Goal: Find specific page/section: Find specific page/section

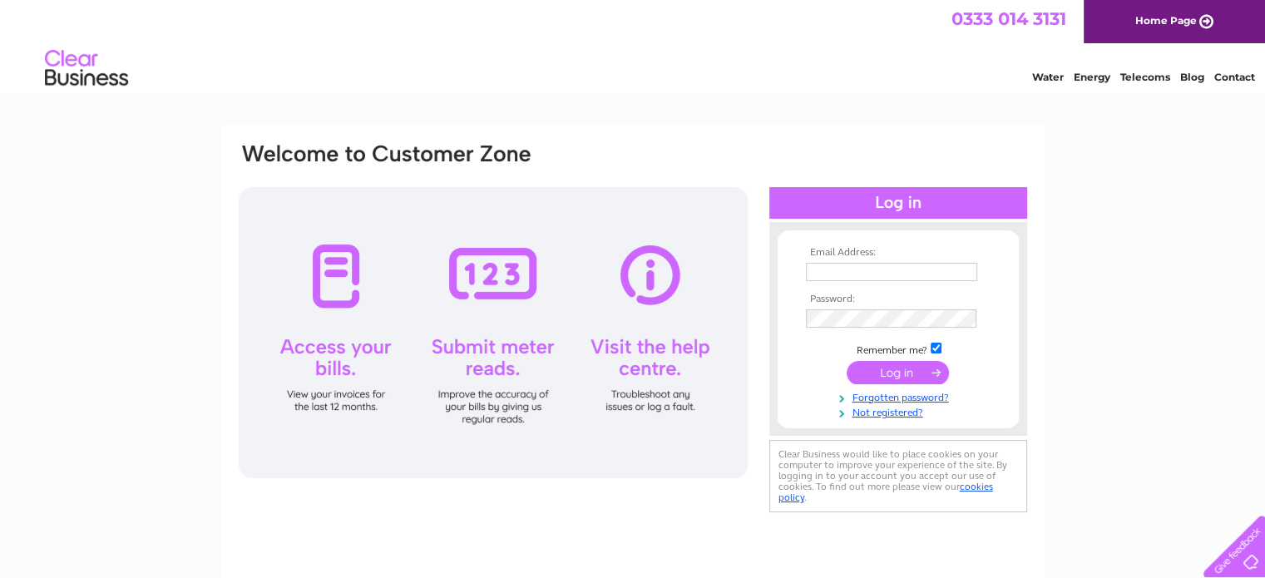
click at [869, 260] on td at bounding box center [898, 272] width 193 height 27
click at [857, 275] on input "text" at bounding box center [892, 273] width 173 height 20
type input "[PERSON_NAME][EMAIL_ADDRESS][DOMAIN_NAME]"
click at [847, 362] on input "submit" at bounding box center [898, 373] width 102 height 23
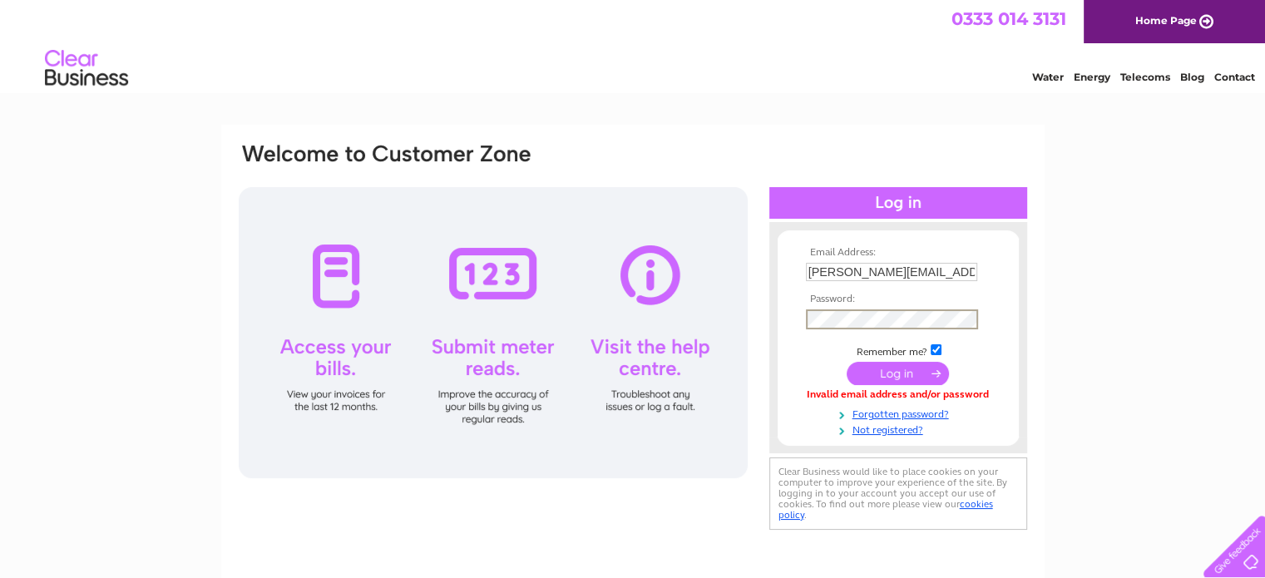
click at [847, 362] on input "submit" at bounding box center [898, 373] width 102 height 23
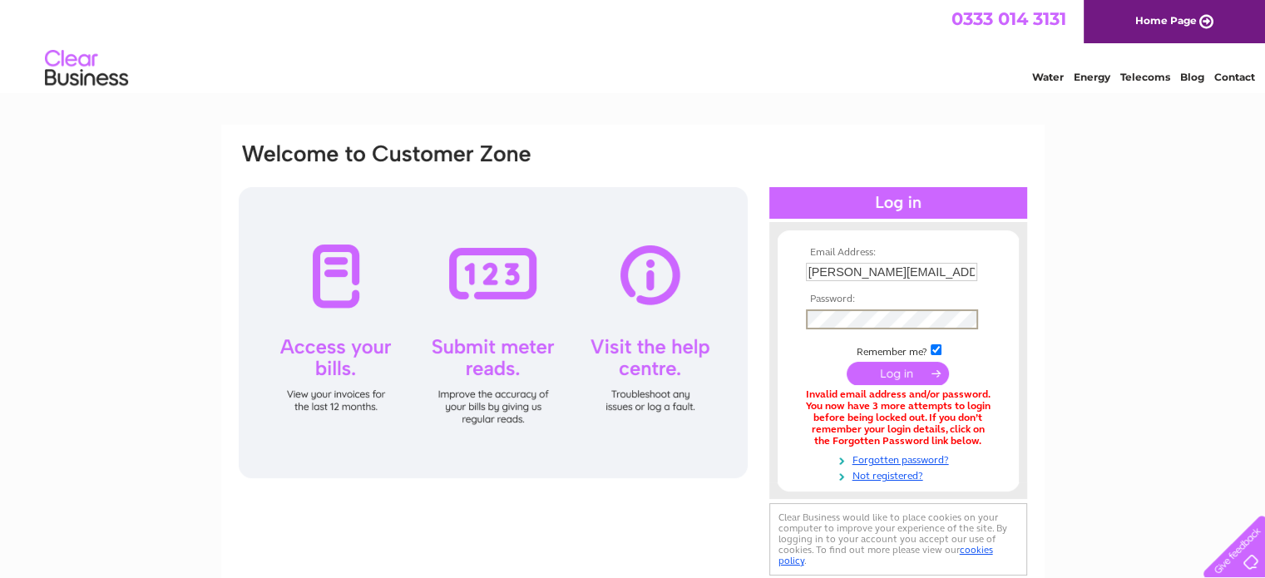
click at [847, 362] on input "submit" at bounding box center [898, 373] width 102 height 23
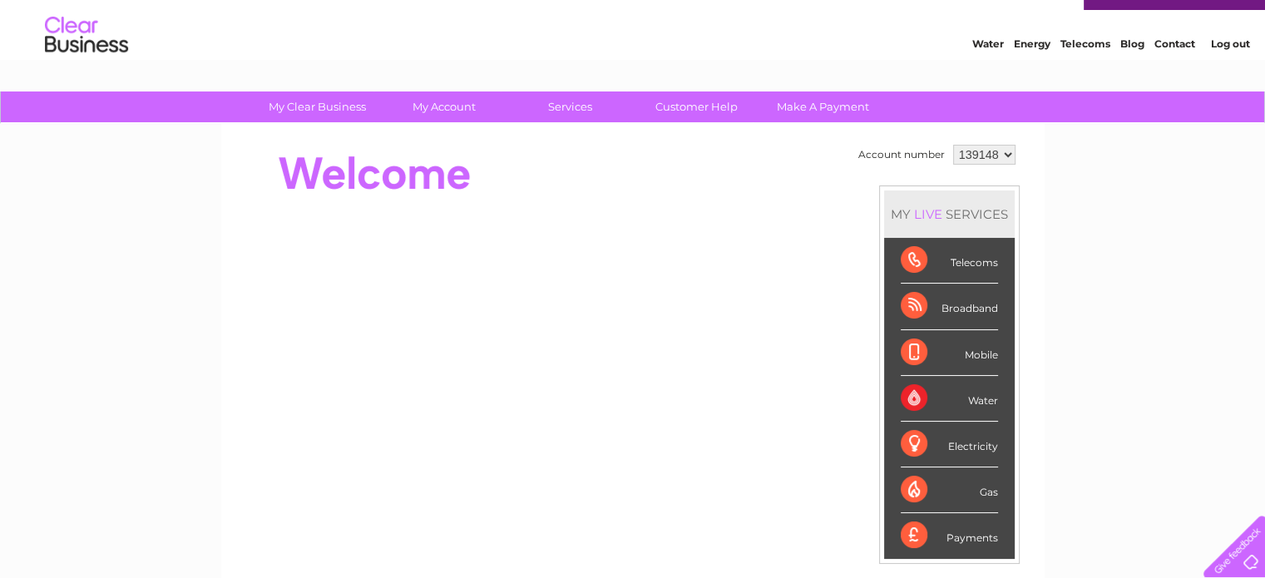
scroll to position [32, 0]
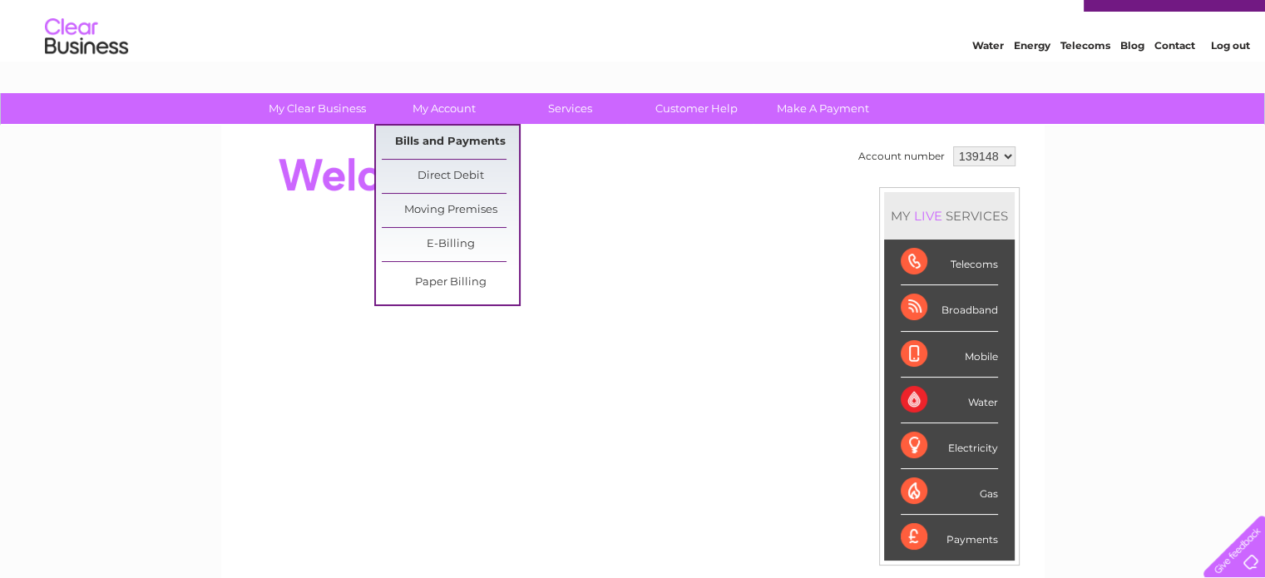
click at [451, 134] on link "Bills and Payments" at bounding box center [450, 142] width 137 height 33
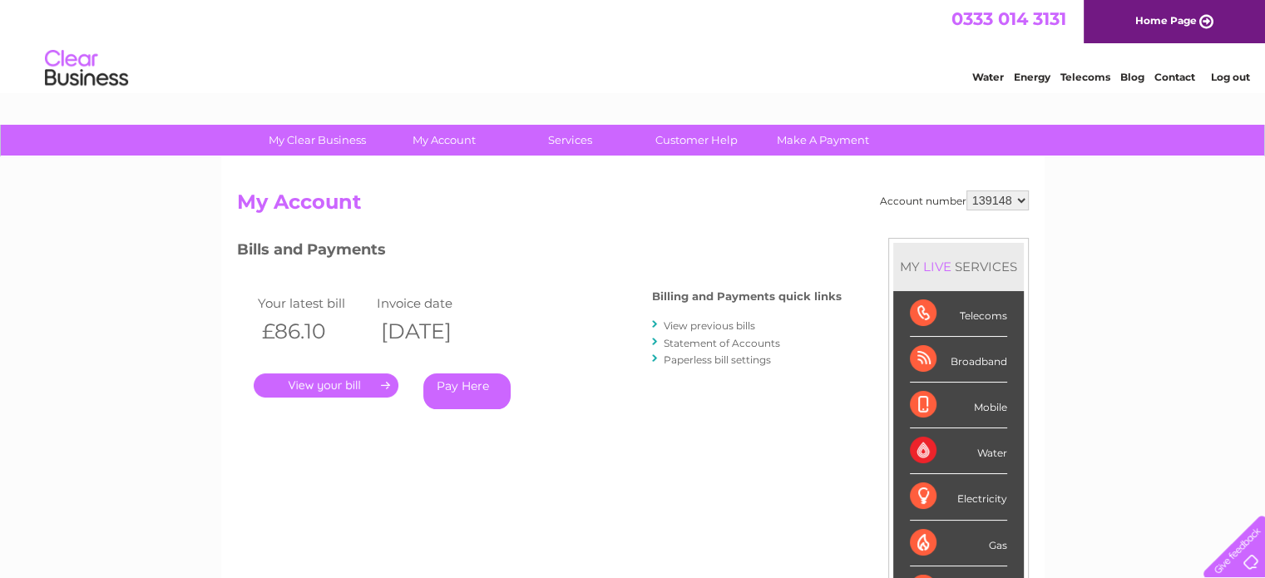
click at [367, 382] on link "." at bounding box center [326, 386] width 145 height 24
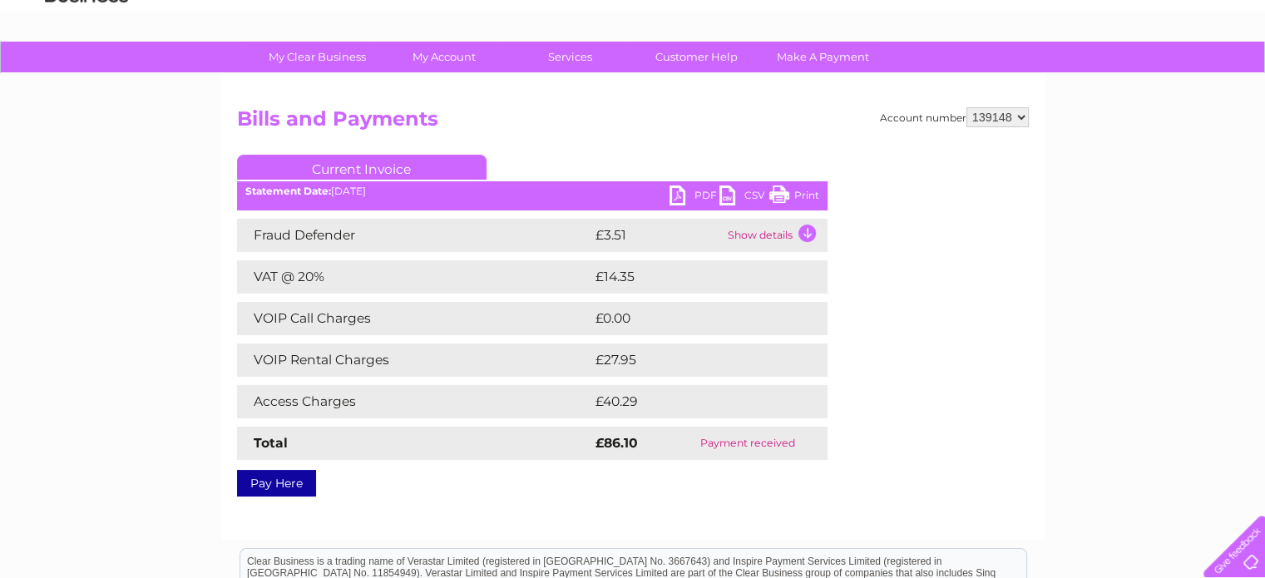
scroll to position [87, 0]
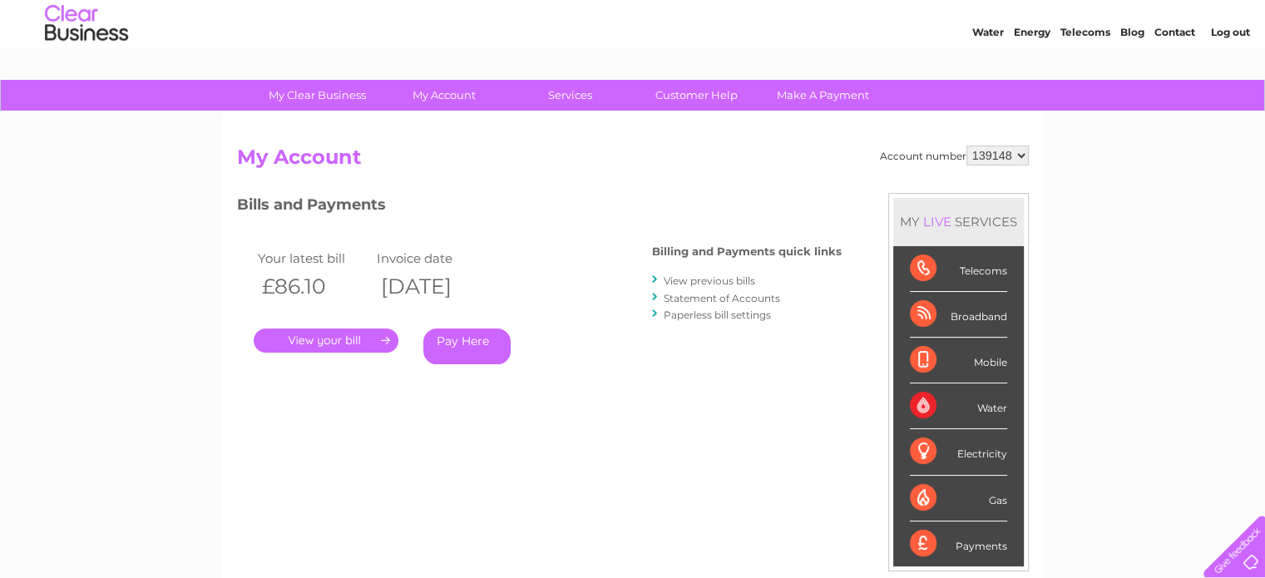
scroll to position [47, 0]
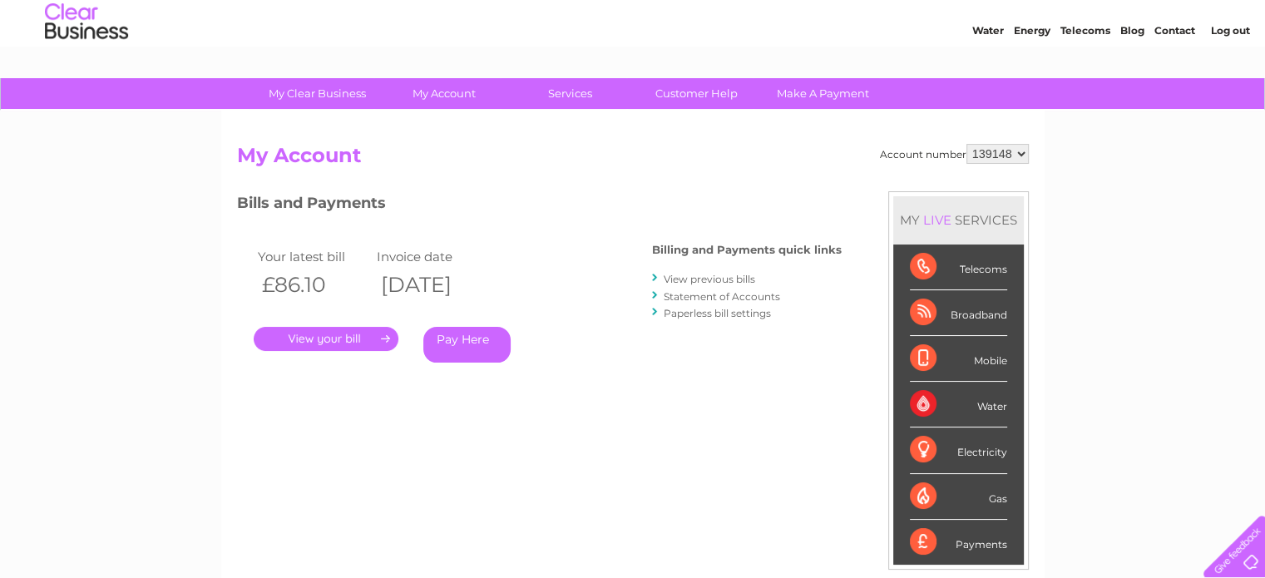
click at [682, 282] on link "View previous bills" at bounding box center [710, 279] width 92 height 12
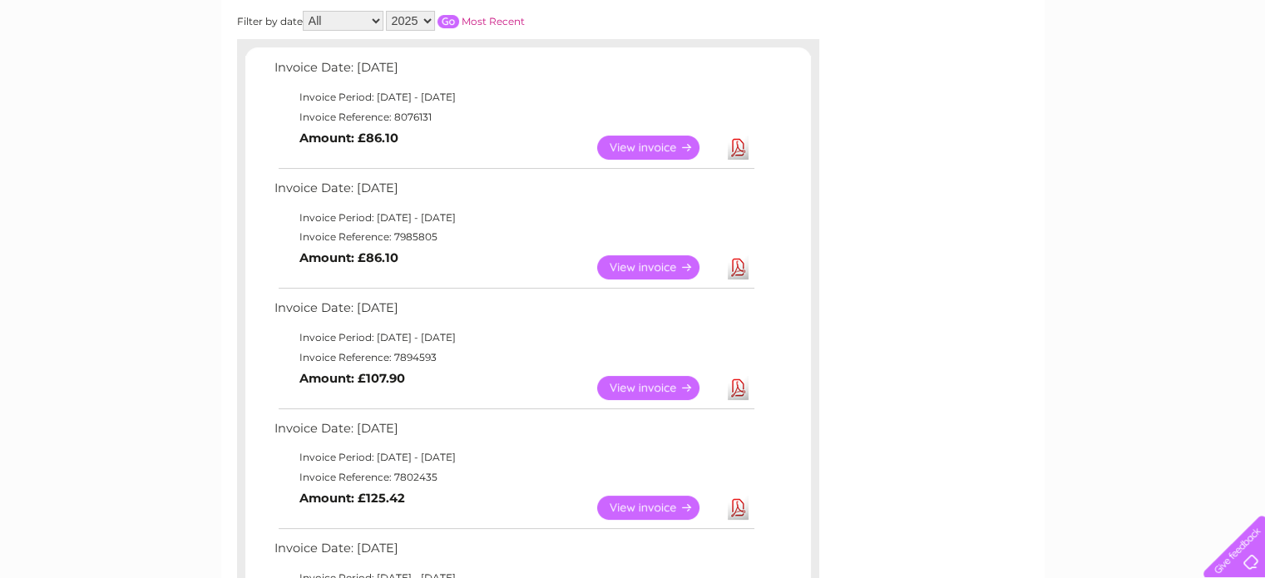
scroll to position [256, 0]
click at [626, 382] on link "View" at bounding box center [658, 387] width 122 height 24
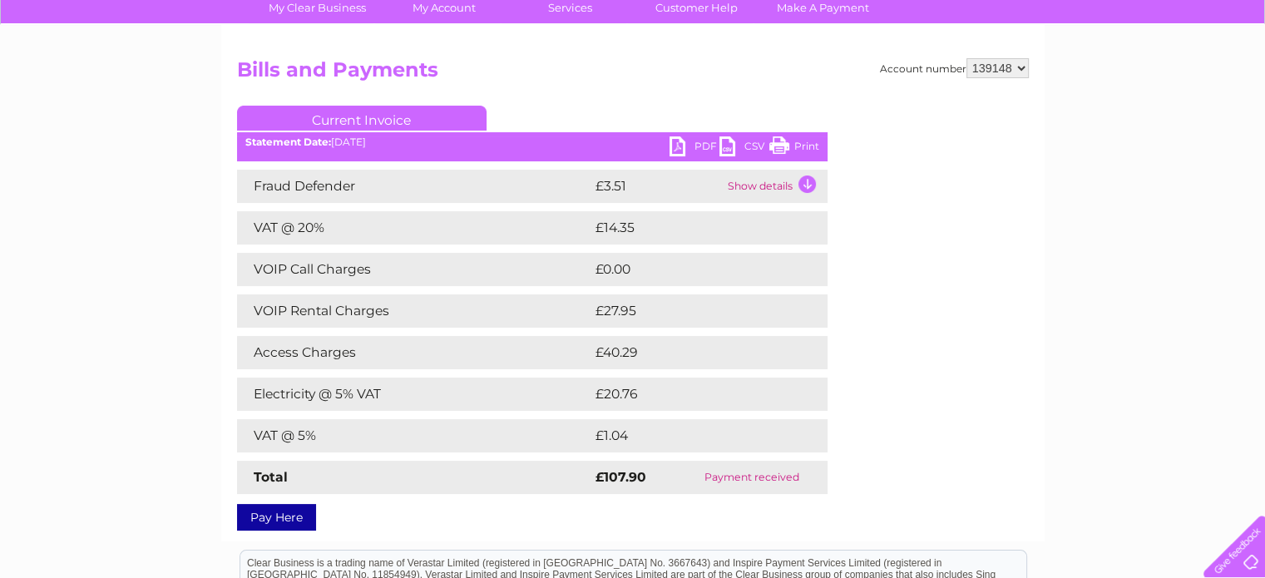
scroll to position [133, 0]
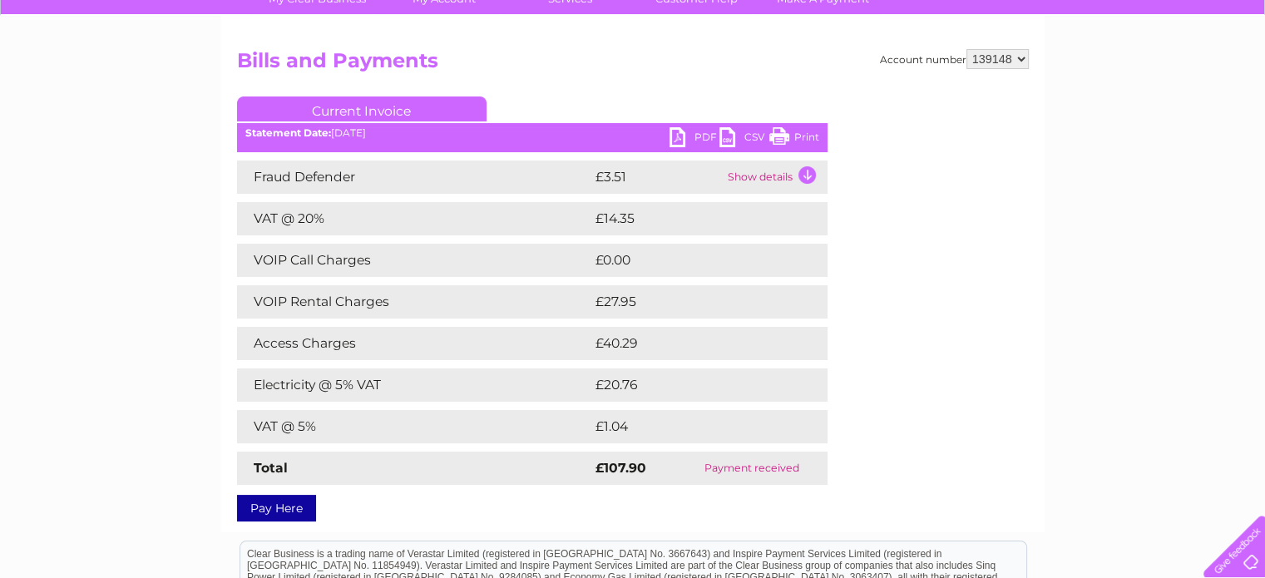
click at [436, 417] on td "VAT @ 5%" at bounding box center [414, 426] width 354 height 33
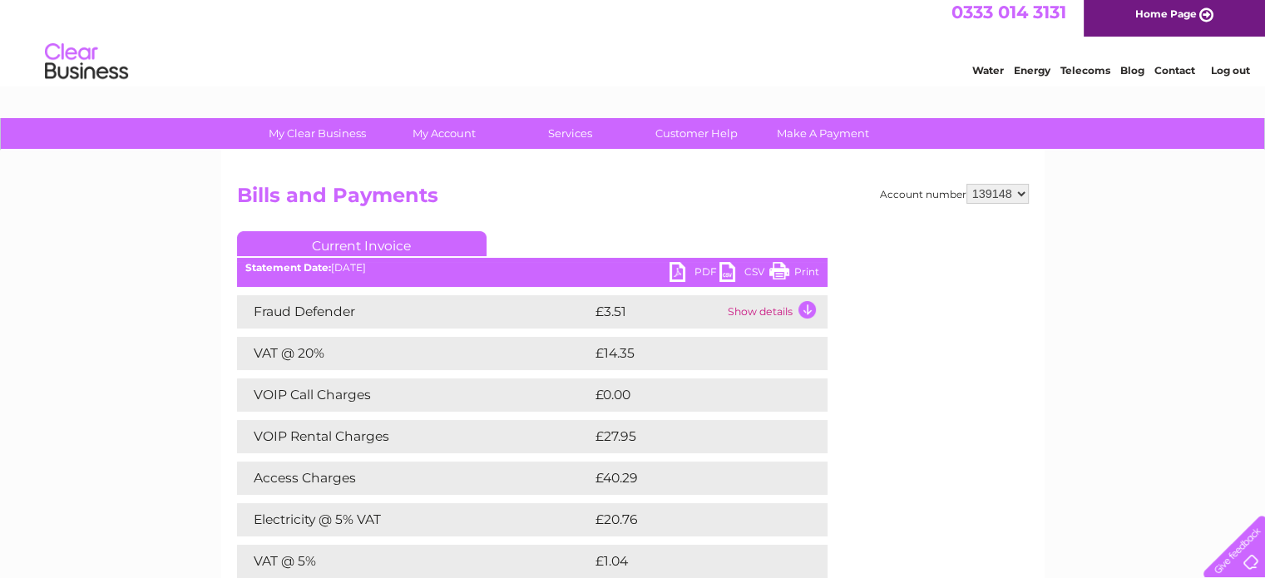
scroll to position [0, 0]
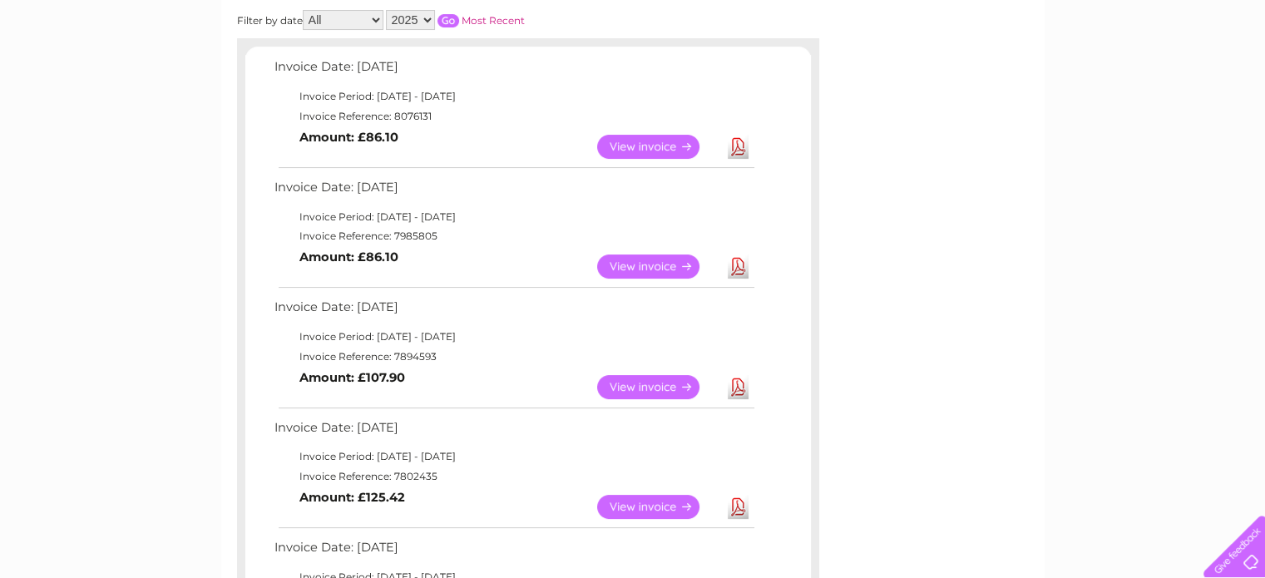
click at [622, 262] on link "View" at bounding box center [658, 267] width 122 height 24
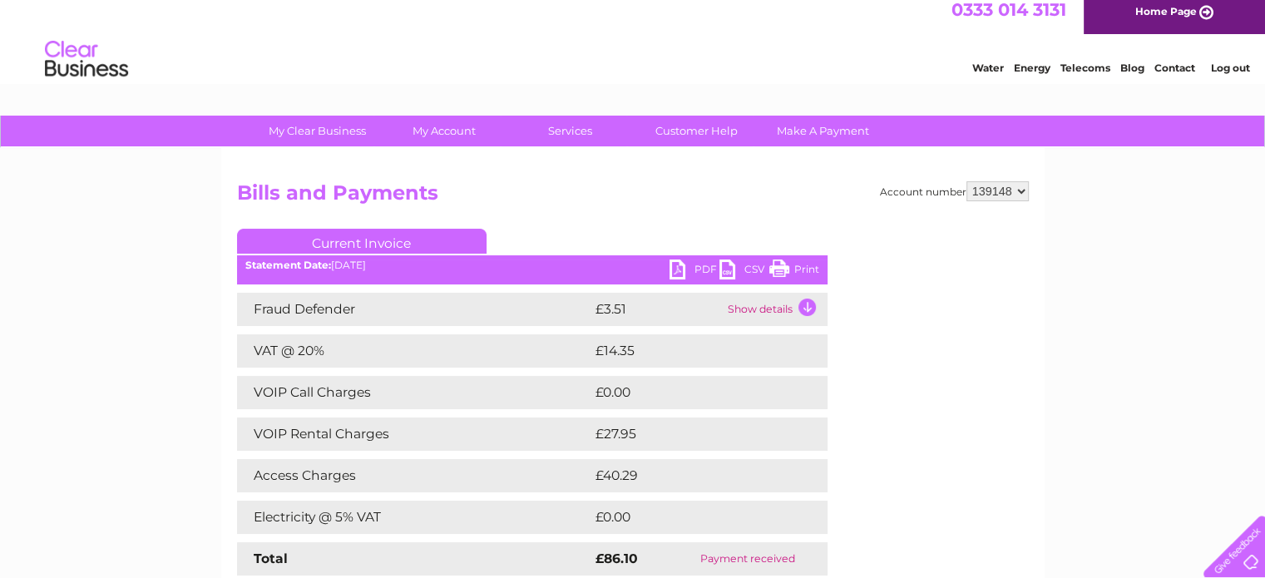
scroll to position [8, 0]
